Goal: Transaction & Acquisition: Purchase product/service

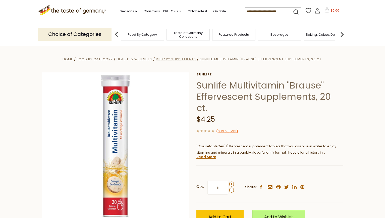
click at [171, 57] on span "Dietary Supplements" at bounding box center [176, 59] width 40 height 5
